Goal: Task Accomplishment & Management: Manage account settings

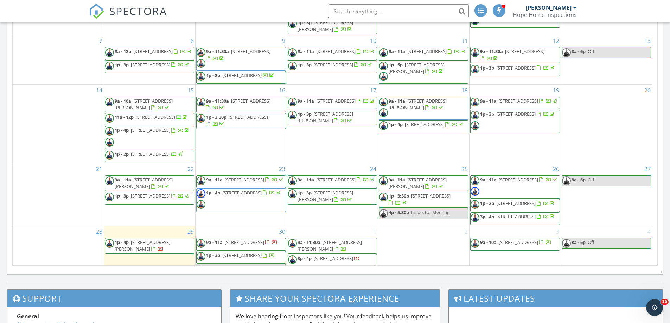
click at [520, 206] on span "[STREET_ADDRESS]" at bounding box center [515, 203] width 39 height 6
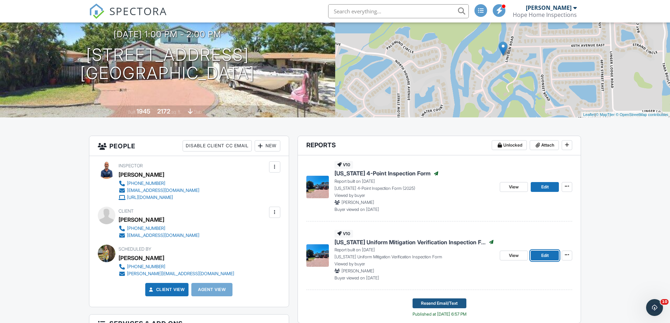
click at [436, 304] on span "Resend Email/Text" at bounding box center [439, 303] width 37 height 7
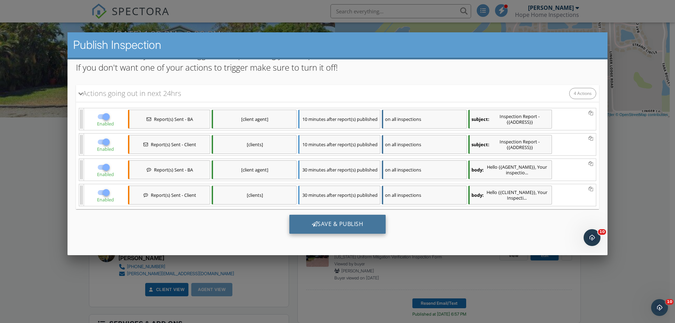
click at [340, 221] on div "Save & Publish" at bounding box center [337, 223] width 97 height 19
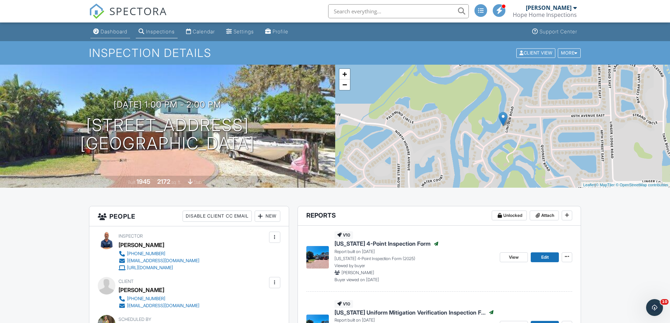
click at [106, 32] on div "Dashboard" at bounding box center [114, 31] width 27 height 6
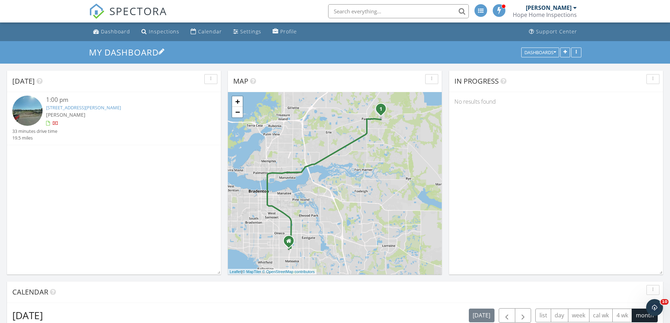
click at [114, 51] on link "My Dashboard" at bounding box center [127, 52] width 76 height 12
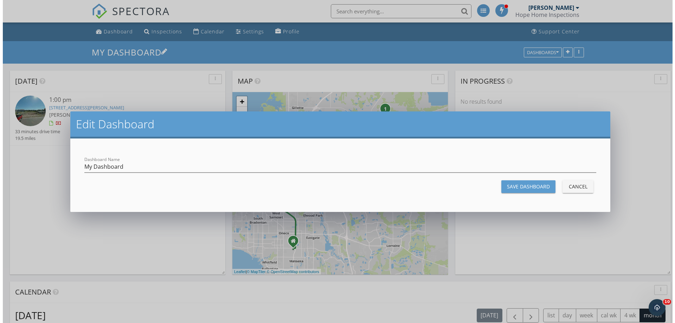
scroll to position [580, 686]
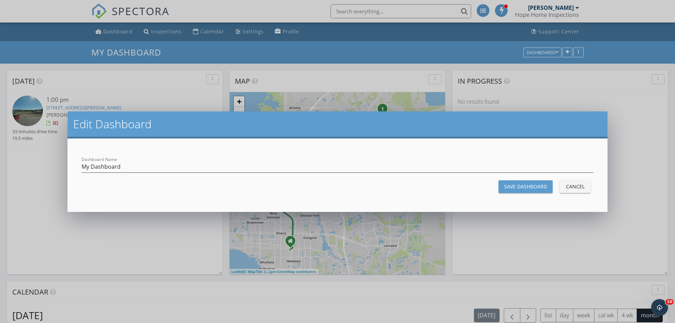
click at [578, 188] on div "Cancel" at bounding box center [575, 186] width 20 height 7
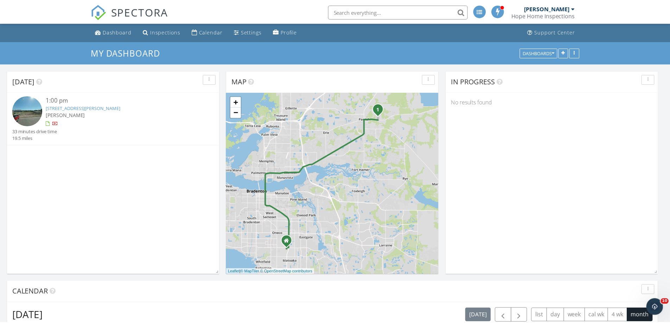
scroll to position [580, 681]
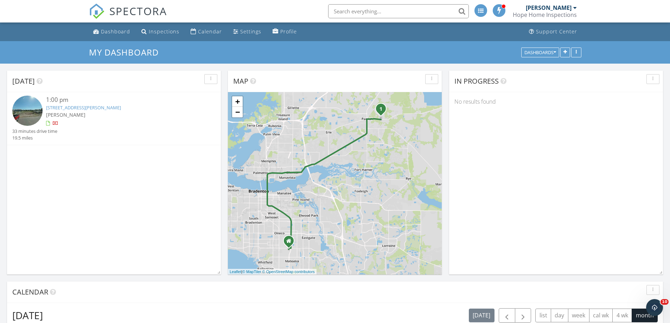
click at [105, 107] on link "[STREET_ADDRESS][PERSON_NAME]" at bounding box center [83, 107] width 75 height 6
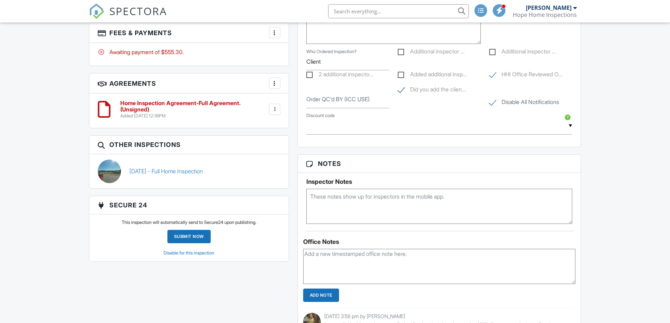
scroll to position [492, 0]
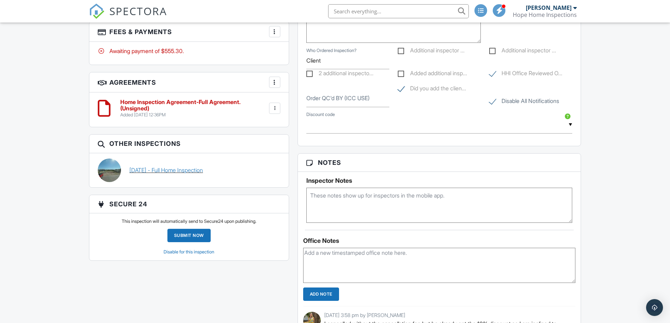
click at [203, 169] on link "09/29/2025 - Full Home Inspection" at bounding box center [165, 170] width 73 height 8
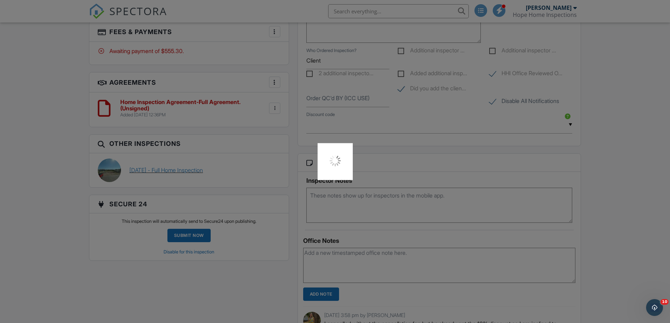
scroll to position [0, 0]
